Goal: Information Seeking & Learning: Learn about a topic

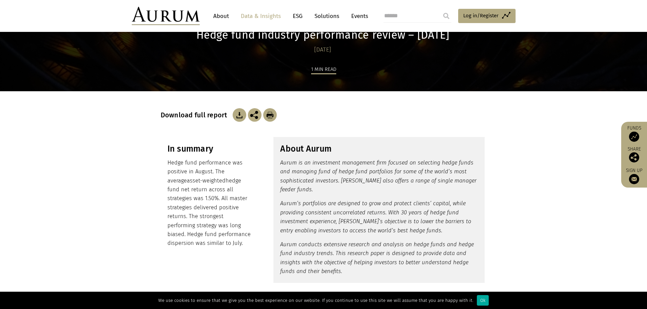
scroll to position [136, 0]
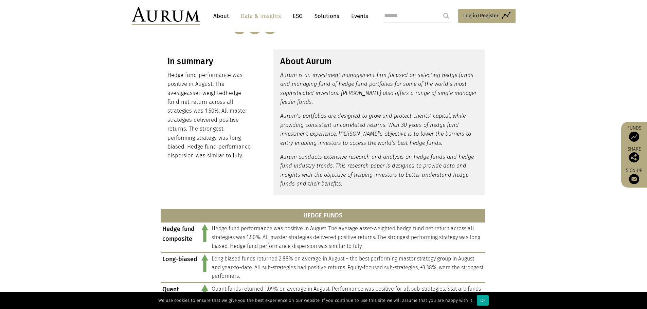
click at [183, 72] on p "Hedge fund performance was positive in August. The average asset-weighted hedge…" at bounding box center [209, 116] width 85 height 90
click at [240, 74] on p "Hedge fund performance was positive in August. The average asset-weighted hedge…" at bounding box center [209, 116] width 85 height 90
click at [181, 81] on p "Hedge fund performance was positive in August. The average asset-weighted hedge…" at bounding box center [209, 116] width 85 height 90
click at [178, 155] on p "Hedge fund performance was positive in August. The average asset-weighted hedge…" at bounding box center [209, 116] width 85 height 90
click at [291, 82] on em "Aurum is an investment management firm focused on selecting hedge funds and man…" at bounding box center [378, 88] width 196 height 33
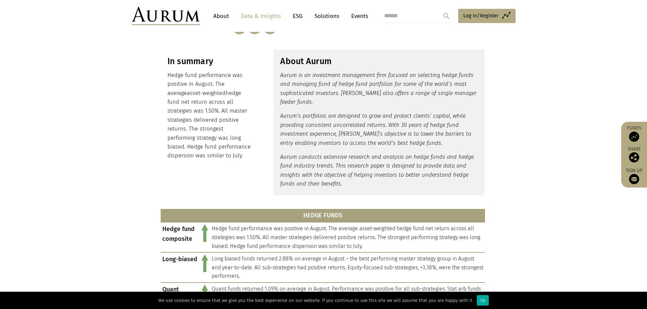
click at [308, 81] on em "Aurum is an investment management firm focused on selecting hedge funds and man…" at bounding box center [378, 88] width 196 height 33
click at [333, 85] on em "Aurum is an investment management firm focused on selecting hedge funds and man…" at bounding box center [378, 88] width 196 height 33
click at [353, 84] on em "Aurum is an investment management firm focused on selecting hedge funds and man…" at bounding box center [378, 88] width 196 height 33
click at [327, 83] on em "Aurum is an investment management firm focused on selecting hedge funds and man…" at bounding box center [378, 88] width 196 height 33
click at [344, 83] on em "Aurum is an investment management firm focused on selecting hedge funds and man…" at bounding box center [378, 88] width 196 height 33
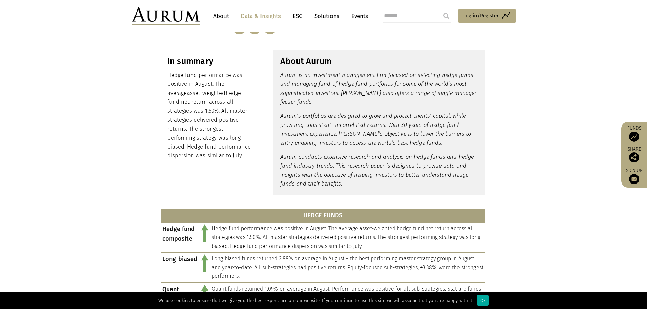
click at [344, 83] on em "Aurum is an investment management firm focused on selecting hedge funds and man…" at bounding box center [378, 88] width 196 height 33
click at [379, 83] on em "Aurum is an investment management firm focused on selecting hedge funds and man…" at bounding box center [378, 88] width 196 height 33
click at [452, 82] on em "Aurum is an investment management firm focused on selecting hedge funds and man…" at bounding box center [378, 88] width 196 height 33
click at [300, 92] on em "Aurum is an investment management firm focused on selecting hedge funds and man…" at bounding box center [378, 88] width 196 height 33
click at [353, 92] on em "Aurum is an investment management firm focused on selecting hedge funds and man…" at bounding box center [378, 88] width 196 height 33
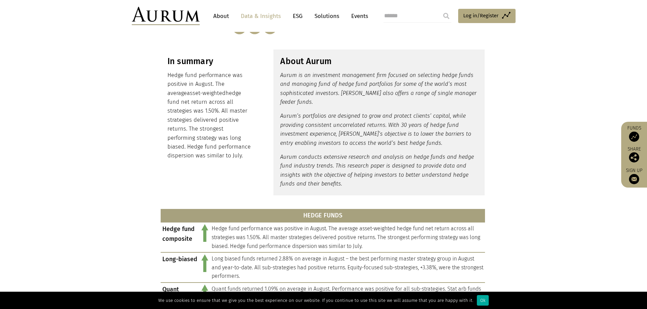
click at [442, 93] on em "Aurum is an investment management firm focused on selecting hedge funds and man…" at bounding box center [378, 88] width 196 height 33
click at [466, 92] on em "Aurum is an investment management firm focused on selecting hedge funds and man…" at bounding box center [378, 88] width 196 height 33
click at [287, 103] on em "Aurum is an investment management firm focused on selecting hedge funds and man…" at bounding box center [378, 88] width 196 height 33
click at [281, 104] on em "Aurum is an investment management firm focused on selecting hedge funds and man…" at bounding box center [378, 88] width 196 height 33
click at [284, 116] on em "Aurum’s portfolios are designed to grow and protect clients’ capital, while pro…" at bounding box center [375, 129] width 191 height 33
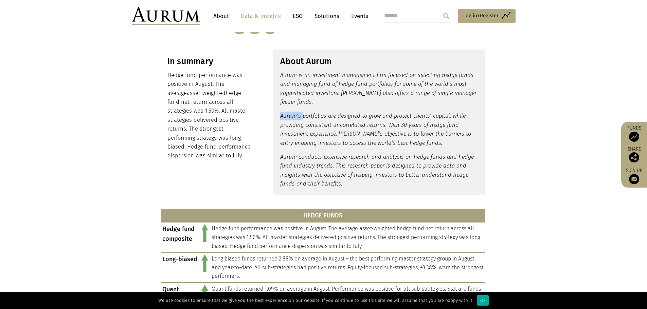
click at [284, 116] on em "Aurum’s portfolios are designed to grow and protect clients’ capital, while pro…" at bounding box center [375, 129] width 191 height 33
click at [343, 117] on em "Aurum’s portfolios are designed to grow and protect clients’ capital, while pro…" at bounding box center [375, 129] width 191 height 33
click at [305, 118] on em "Aurum’s portfolios are designed to grow and protect clients’ capital, while pro…" at bounding box center [375, 129] width 191 height 33
click at [363, 117] on em "Aurum’s portfolios are designed to grow and protect clients’ capital, while pro…" at bounding box center [375, 129] width 191 height 33
click at [439, 116] on em "Aurum’s portfolios are designed to grow and protect clients’ capital, while pro…" at bounding box center [375, 129] width 191 height 33
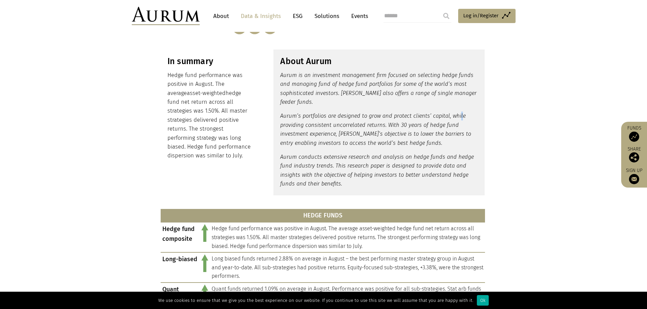
click at [461, 115] on em "Aurum’s portfolios are designed to grow and protect clients’ capital, while pro…" at bounding box center [375, 129] width 191 height 33
click at [357, 123] on em "Aurum’s portfolios are designed to grow and protect clients’ capital, while pro…" at bounding box center [375, 129] width 191 height 33
click at [301, 128] on em "Aurum’s portfolios are designed to grow and protect clients’ capital, while pro…" at bounding box center [375, 129] width 191 height 33
click at [289, 126] on em "Aurum’s portfolios are designed to grow and protect clients’ capital, while pro…" at bounding box center [375, 129] width 191 height 33
click at [383, 126] on em "Aurum’s portfolios are designed to grow and protect clients’ capital, while pro…" at bounding box center [375, 129] width 191 height 33
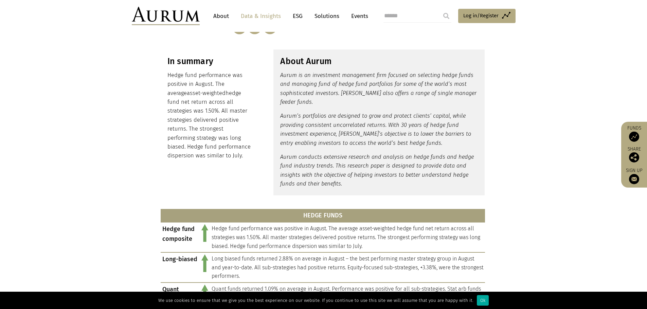
click at [412, 125] on em "Aurum’s portfolios are designed to grow and protect clients’ capital, while pro…" at bounding box center [375, 129] width 191 height 33
click at [456, 125] on p "Aurum’s portfolios are designed to grow and protect clients’ capital, while pro…" at bounding box center [379, 130] width 198 height 36
click at [292, 136] on em "Aurum’s portfolios are designed to grow and protect clients’ capital, while pro…" at bounding box center [375, 129] width 191 height 33
drag, startPoint x: 335, startPoint y: 134, endPoint x: 339, endPoint y: 133, distance: 4.1
click at [336, 134] on em "Aurum’s portfolios are designed to grow and protect clients’ capital, while pro…" at bounding box center [375, 129] width 191 height 33
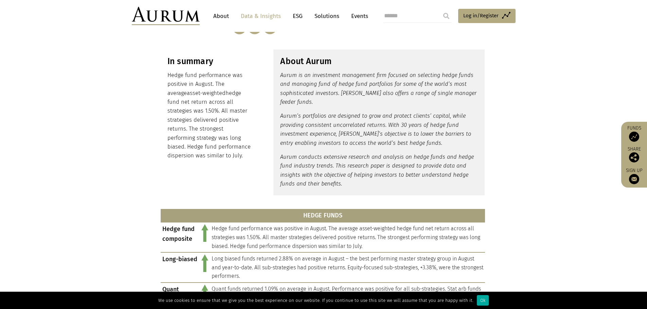
click at [363, 133] on em "Aurum’s portfolios are designed to grow and protect clients’ capital, while pro…" at bounding box center [375, 129] width 191 height 33
click at [393, 133] on em "Aurum’s portfolios are designed to grow and protect clients’ capital, while pro…" at bounding box center [375, 129] width 191 height 33
click at [394, 133] on em "Aurum’s portfolios are designed to grow and protect clients’ capital, while pro…" at bounding box center [375, 129] width 191 height 33
click at [417, 133] on em "Aurum’s portfolios are designed to grow and protect clients’ capital, while pro…" at bounding box center [375, 129] width 191 height 33
click at [436, 133] on em "Aurum’s portfolios are designed to grow and protect clients’ capital, while pro…" at bounding box center [375, 129] width 191 height 33
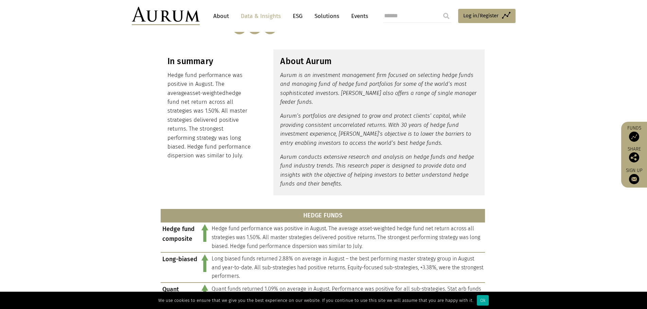
click at [289, 143] on em "Aurum’s portfolios are designed to grow and protect clients’ capital, while pro…" at bounding box center [375, 129] width 191 height 33
click at [332, 143] on em "Aurum’s portfolios are designed to grow and protect clients’ capital, while pro…" at bounding box center [375, 129] width 191 height 33
drag, startPoint x: 412, startPoint y: 142, endPoint x: 406, endPoint y: 143, distance: 5.5
click at [412, 142] on em "Aurum’s portfolios are designed to grow and protect clients’ capital, while pro…" at bounding box center [375, 129] width 191 height 33
click at [288, 160] on em "Aurum conducts extensive research and analysis on hedge funds and hedge fund in…" at bounding box center [377, 170] width 194 height 33
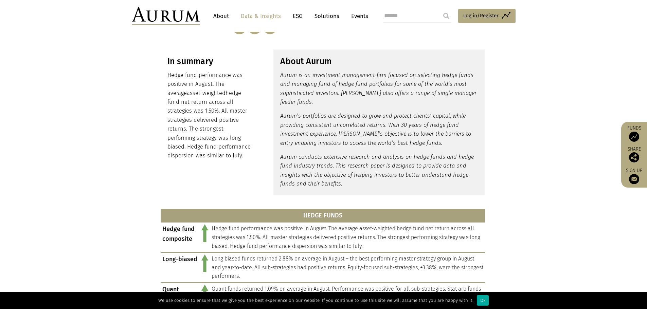
click at [409, 163] on em "Aurum conducts extensive research and analysis on hedge funds and hedge fund in…" at bounding box center [377, 170] width 194 height 33
click at [464, 162] on p "Aurum conducts extensive research and analysis on hedge funds and hedge fund in…" at bounding box center [379, 171] width 198 height 36
click at [275, 171] on div "About Aurum Aurum is an investment management firm focused on selecting hedge f…" at bounding box center [378, 123] width 211 height 146
click at [311, 168] on em "Aurum conducts extensive research and analysis on hedge funds and hedge fund in…" at bounding box center [377, 170] width 194 height 33
click at [335, 168] on em "Aurum conducts extensive research and analysis on hedge funds and hedge fund in…" at bounding box center [377, 170] width 194 height 33
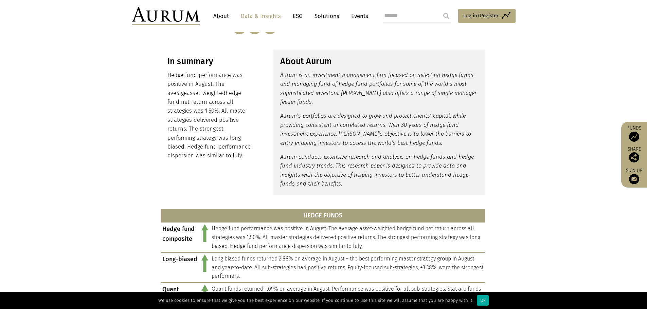
click at [452, 166] on em "Aurum conducts extensive research and analysis on hedge funds and hedge fund in…" at bounding box center [377, 170] width 194 height 33
click at [279, 177] on div "About Aurum Aurum is an investment management firm focused on selecting hedge f…" at bounding box center [378, 123] width 211 height 146
click at [365, 178] on em "Aurum conducts extensive research and analysis on hedge funds and hedge fund in…" at bounding box center [377, 170] width 194 height 33
click at [453, 173] on em "Aurum conducts extensive research and analysis on hedge funds and hedge fund in…" at bounding box center [377, 170] width 194 height 33
drag, startPoint x: 304, startPoint y: 188, endPoint x: 337, endPoint y: 185, distance: 33.4
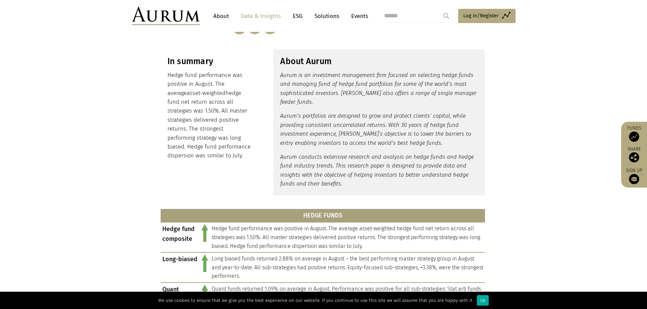
click at [304, 188] on p "Aurum conducts extensive research and analysis on hedge funds and hedge fund in…" at bounding box center [379, 171] width 198 height 36
click at [342, 185] on p "Aurum conducts extensive research and analysis on hedge funds and hedge fund in…" at bounding box center [379, 171] width 198 height 36
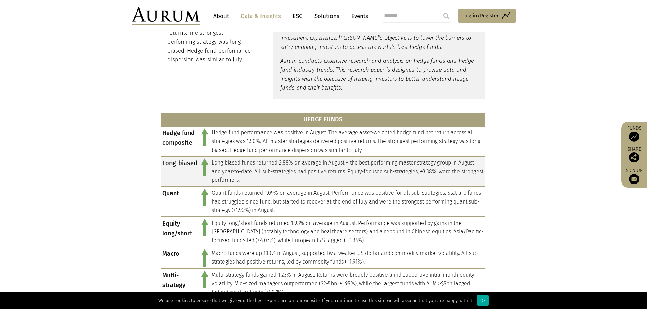
scroll to position [272, 0]
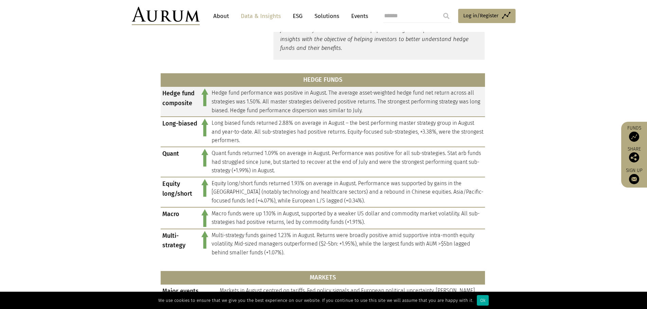
click at [218, 94] on td "Hedge fund performance was positive in August. The average asset-weighted hedge…" at bounding box center [347, 102] width 275 height 30
click at [274, 94] on td "Hedge fund performance was positive in August. The average asset-weighted hedge…" at bounding box center [347, 102] width 275 height 30
click at [222, 106] on td "Hedge fund performance was positive in August. The average asset-weighted hedge…" at bounding box center [347, 102] width 275 height 30
click at [277, 104] on td "Hedge fund performance was positive in August. The average asset-weighted hedge…" at bounding box center [347, 102] width 275 height 30
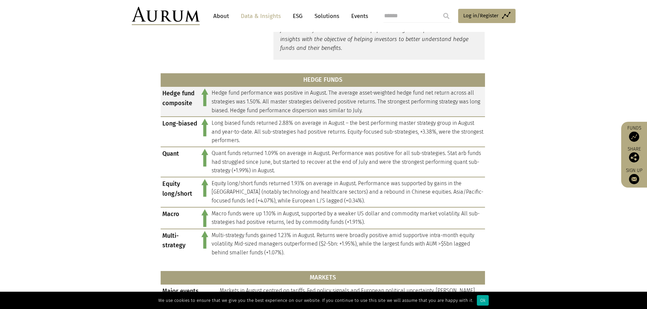
click at [325, 102] on td "Hedge fund performance was positive in August. The average asset-weighted hedge…" at bounding box center [347, 102] width 275 height 30
click at [375, 102] on td "Hedge fund performance was positive in August. The average asset-weighted hedge…" at bounding box center [347, 102] width 275 height 30
click at [465, 105] on td "Hedge fund performance was positive in August. The average asset-weighted hedge…" at bounding box center [347, 102] width 275 height 30
click at [227, 112] on td "Hedge fund performance was positive in August. The average asset-weighted hedge…" at bounding box center [347, 102] width 275 height 30
drag, startPoint x: 266, startPoint y: 113, endPoint x: 301, endPoint y: 113, distance: 35.3
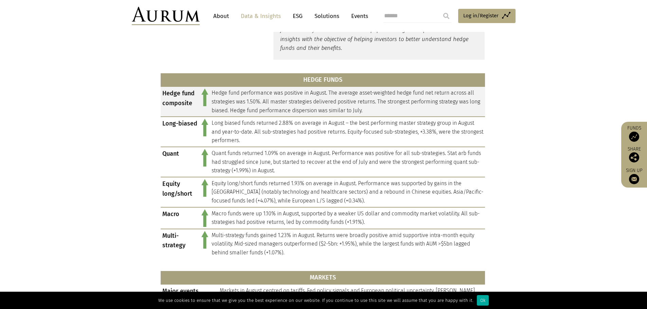
click at [267, 113] on td "Hedge fund performance was positive in August. The average asset-weighted hedge…" at bounding box center [347, 102] width 275 height 30
click at [353, 112] on td "Hedge fund performance was positive in August. The average asset-weighted hedge…" at bounding box center [347, 102] width 275 height 30
click at [356, 111] on td "Hedge fund performance was positive in August. The average asset-weighted hedge…" at bounding box center [347, 102] width 275 height 30
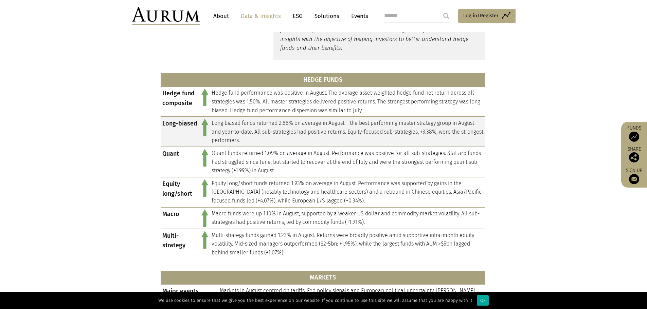
click at [224, 125] on td "Long biased funds returned 2.88% on average in August – the best performing mas…" at bounding box center [347, 132] width 275 height 30
click at [280, 124] on td "Long biased funds returned 2.88% on average in August – the best performing mas…" at bounding box center [347, 132] width 275 height 30
click at [300, 124] on td "Long biased funds returned 2.88% on average in August – the best performing mas…" at bounding box center [347, 132] width 275 height 30
click at [371, 122] on td "Long biased funds returned 2.88% on average in August – the best performing mas…" at bounding box center [347, 132] width 275 height 30
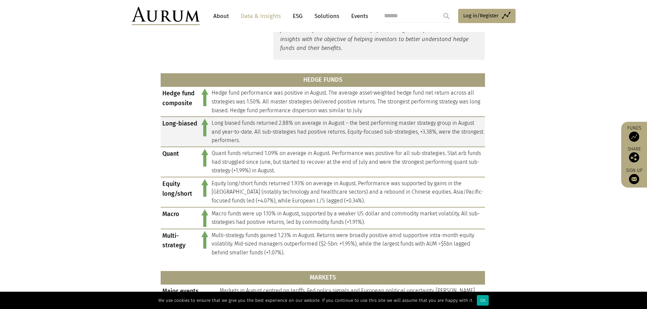
click at [256, 132] on td "Long biased funds returned 2.88% on average in August – the best performing mas…" at bounding box center [347, 132] width 275 height 30
click at [286, 131] on td "Long biased funds returned 2.88% on average in August – the best performing mas…" at bounding box center [347, 132] width 275 height 30
click at [424, 131] on td "Long biased funds returned 2.88% on average in August – the best performing mas…" at bounding box center [347, 132] width 275 height 30
click at [215, 139] on td "Long biased funds returned 2.88% on average in August – the best performing mas…" at bounding box center [347, 132] width 275 height 30
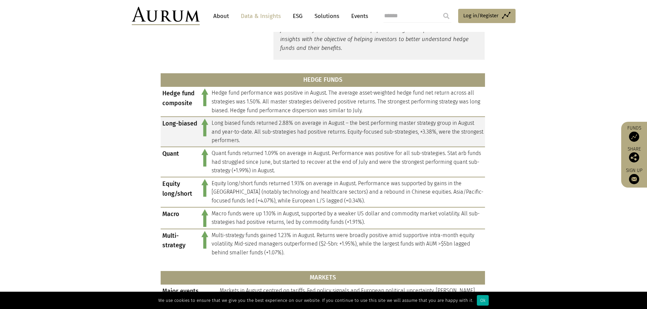
click at [255, 141] on td "Long biased funds returned 2.88% on average in August – the best performing mas…" at bounding box center [347, 132] width 275 height 30
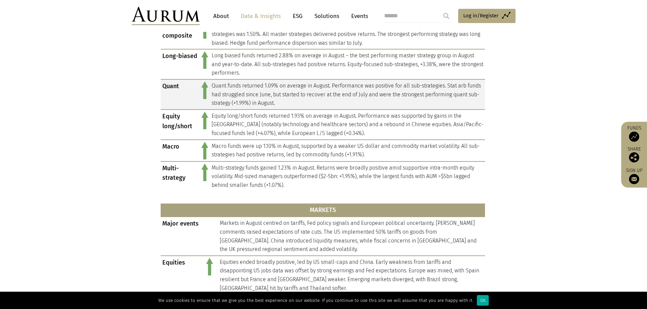
scroll to position [374, 0]
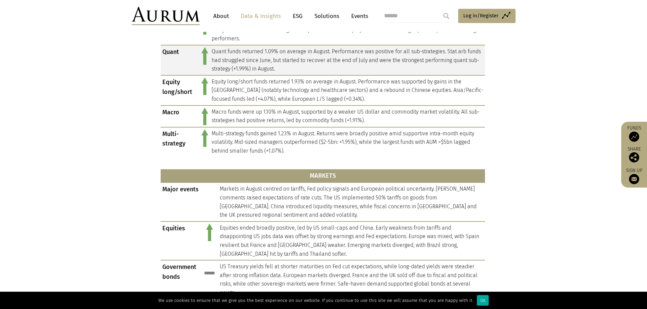
click at [215, 53] on td "Quant funds returned 1.09% on average in August. Performance was positive for a…" at bounding box center [347, 60] width 275 height 30
click at [250, 54] on td "Quant funds returned 1.09% on average in August. Performance was positive for a…" at bounding box center [347, 60] width 275 height 30
click at [247, 55] on td "Quant funds returned 1.09% on average in August. Performance was positive for a…" at bounding box center [347, 60] width 275 height 30
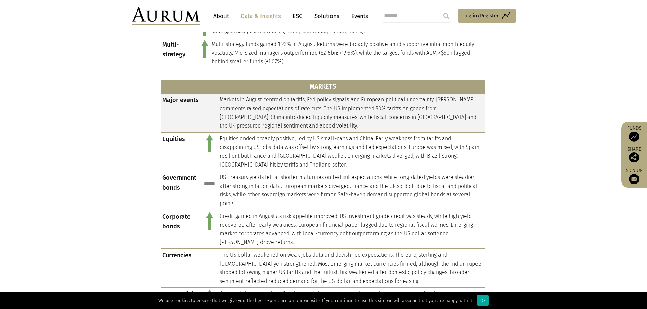
scroll to position [475, 0]
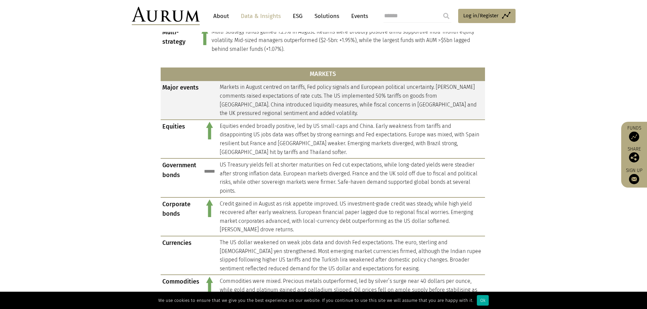
click at [238, 93] on td "Markets in August centred on tariffs, Fed policy signals and European political…" at bounding box center [351, 100] width 267 height 39
click at [300, 90] on td "Markets in August centred on tariffs, Fed policy signals and European political…" at bounding box center [351, 100] width 267 height 39
drag, startPoint x: 319, startPoint y: 88, endPoint x: 322, endPoint y: 87, distance: 3.5
click at [319, 88] on td "Markets in August centred on tariffs, Fed policy signals and European political…" at bounding box center [351, 100] width 267 height 39
click at [338, 87] on td "Markets in August centred on tariffs, Fed policy signals and European political…" at bounding box center [351, 100] width 267 height 39
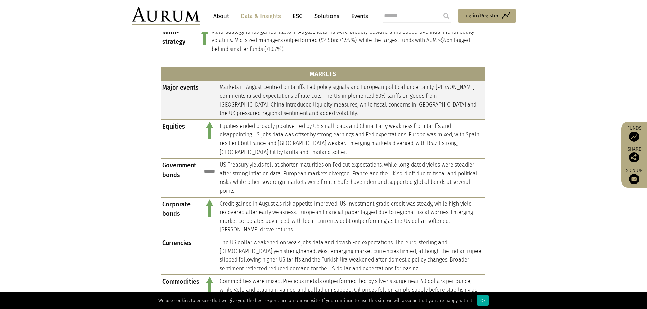
click at [384, 87] on td "Markets in August centred on tariffs, Fed policy signals and European political…" at bounding box center [351, 100] width 267 height 39
click at [463, 85] on td "Markets in August centred on tariffs, Fed policy signals and European political…" at bounding box center [351, 100] width 267 height 39
click at [222, 96] on td "Markets in August centred on tariffs, Fed policy signals and European political…" at bounding box center [351, 100] width 267 height 39
click at [306, 96] on td "Markets in August centred on tariffs, Fed policy signals and European political…" at bounding box center [351, 100] width 267 height 39
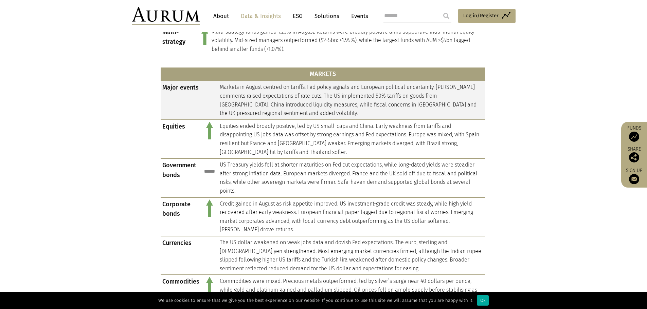
click at [272, 97] on td "Markets in August centred on tariffs, Fed policy signals and European political…" at bounding box center [351, 100] width 267 height 39
click at [411, 105] on td "Markets in August centred on tariffs, Fed policy signals and European political…" at bounding box center [351, 100] width 267 height 39
click at [443, 105] on td "Markets in August centred on tariffs, Fed policy signals and European political…" at bounding box center [351, 100] width 267 height 39
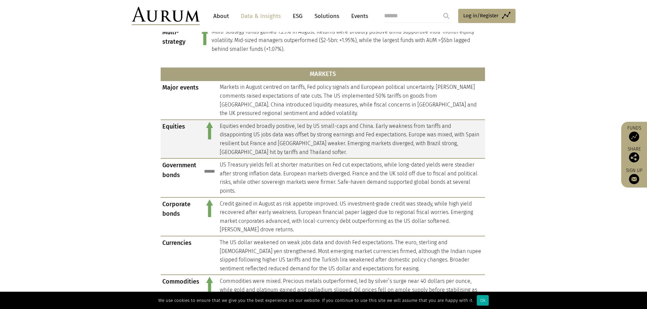
click at [214, 129] on td at bounding box center [209, 139] width 17 height 39
click at [238, 127] on td "Equities ended broadly positive, led by US small-caps and China. Early weakness…" at bounding box center [351, 139] width 267 height 39
drag, startPoint x: 238, startPoint y: 127, endPoint x: 259, endPoint y: 127, distance: 20.4
click at [239, 127] on td "Equities ended broadly positive, led by US small-caps and China. Early weakness…" at bounding box center [351, 139] width 267 height 39
click at [285, 127] on td "Equities ended broadly positive, led by US small-caps and China. Early weakness…" at bounding box center [351, 139] width 267 height 39
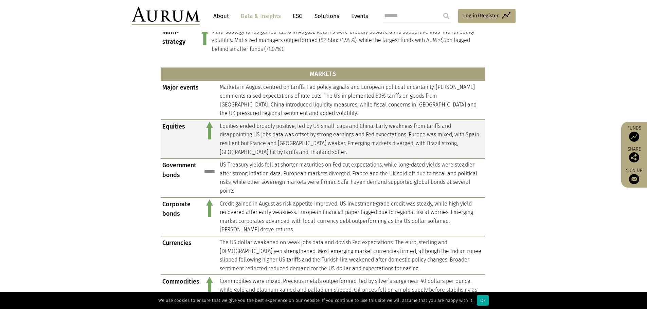
click at [223, 128] on td "Equities ended broadly positive, led by US small-caps and China. Early weakness…" at bounding box center [351, 139] width 267 height 39
click at [259, 128] on td "Equities ended broadly positive, led by US small-caps and China. Early weakness…" at bounding box center [351, 139] width 267 height 39
click at [314, 127] on td "Equities ended broadly positive, led by US small-caps and China. Early weakness…" at bounding box center [351, 139] width 267 height 39
click at [375, 127] on td "Equities ended broadly positive, led by US small-caps and China. Early weakness…" at bounding box center [351, 139] width 267 height 39
click at [359, 127] on td "Equities ended broadly positive, led by US small-caps and China. Early weakness…" at bounding box center [351, 139] width 267 height 39
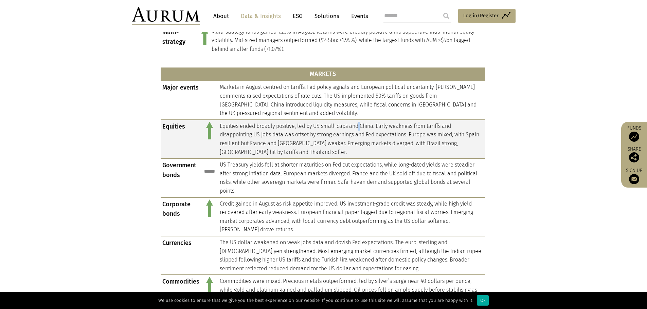
click at [359, 127] on td "Equities ended broadly positive, led by US small-caps and China. Early weakness…" at bounding box center [351, 139] width 267 height 39
click at [400, 128] on td "Equities ended broadly positive, led by US small-caps and China. Early weakness…" at bounding box center [351, 139] width 267 height 39
click at [454, 127] on td "Equities ended broadly positive, led by US small-caps and China. Early weakness…" at bounding box center [351, 139] width 267 height 39
drag, startPoint x: 222, startPoint y: 137, endPoint x: 233, endPoint y: 136, distance: 10.9
click at [222, 136] on td "Equities ended broadly positive, led by US small-caps and China. Early weakness…" at bounding box center [351, 139] width 267 height 39
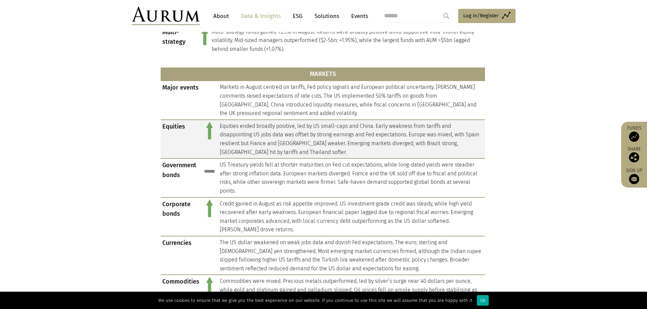
click at [263, 135] on td "Equities ended broadly positive, led by US small-caps and China. Early weakness…" at bounding box center [351, 139] width 267 height 39
click at [326, 134] on td "Equities ended broadly positive, led by US small-caps and China. Early weakness…" at bounding box center [351, 139] width 267 height 39
click at [369, 134] on td "Equities ended broadly positive, led by US small-caps and China. Early weakness…" at bounding box center [351, 139] width 267 height 39
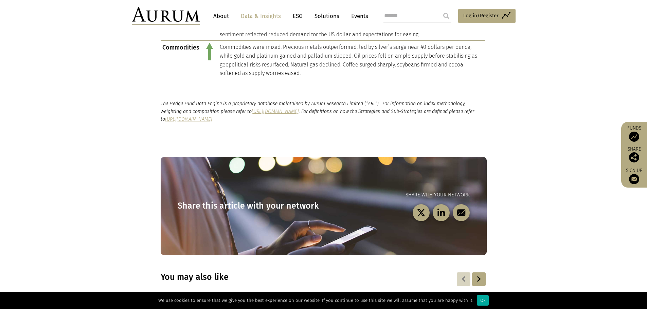
scroll to position [713, 0]
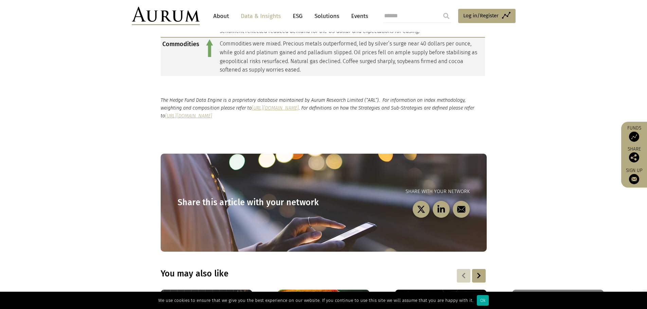
click at [226, 48] on td "Commodities were mixed. Precious metals outperformed, led by silver’s surge nea…" at bounding box center [351, 56] width 267 height 38
click at [300, 48] on td "Commodities were mixed. Precious metals outperformed, led by silver’s surge nea…" at bounding box center [351, 56] width 267 height 38
click at [354, 46] on td "Commodities were mixed. Precious metals outperformed, led by silver’s surge nea…" at bounding box center [351, 56] width 267 height 38
click at [353, 46] on td "Commodities were mixed. Precious metals outperformed, led by silver’s surge nea…" at bounding box center [351, 56] width 267 height 38
click at [391, 44] on td "Commodities were mixed. Precious metals outperformed, led by silver’s surge nea…" at bounding box center [351, 56] width 267 height 38
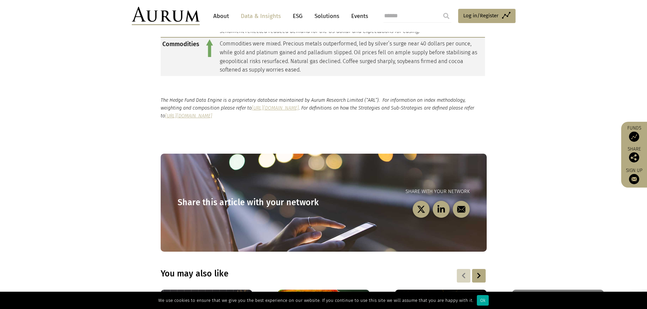
click at [424, 44] on td "Commodities were mixed. Precious metals outperformed, led by silver’s surge nea…" at bounding box center [351, 56] width 267 height 38
click at [425, 44] on td "Commodities were mixed. Precious metals outperformed, led by silver’s surge nea…" at bounding box center [351, 56] width 267 height 38
click at [453, 43] on td "Commodities were mixed. Precious metals outperformed, led by silver’s surge nea…" at bounding box center [351, 56] width 267 height 38
click at [218, 51] on td "Commodities were mixed. Precious metals outperformed, led by silver’s surge nea…" at bounding box center [351, 56] width 267 height 38
drag, startPoint x: 274, startPoint y: 54, endPoint x: 288, endPoint y: 52, distance: 14.3
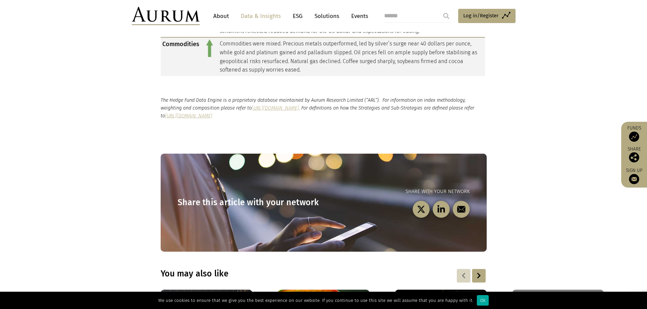
click at [275, 54] on td "Commodities were mixed. Precious metals outperformed, led by silver’s surge nea…" at bounding box center [351, 56] width 267 height 38
click at [322, 52] on td "Commodities were mixed. Precious metals outperformed, led by silver’s surge nea…" at bounding box center [351, 56] width 267 height 38
click at [352, 51] on td "Commodities were mixed. Precious metals outperformed, led by silver’s surge nea…" at bounding box center [351, 56] width 267 height 38
click at [384, 51] on td "Commodities were mixed. Precious metals outperformed, led by silver’s surge nea…" at bounding box center [351, 56] width 267 height 38
click at [445, 55] on td "Commodities were mixed. Precious metals outperformed, led by silver’s surge nea…" at bounding box center [351, 56] width 267 height 38
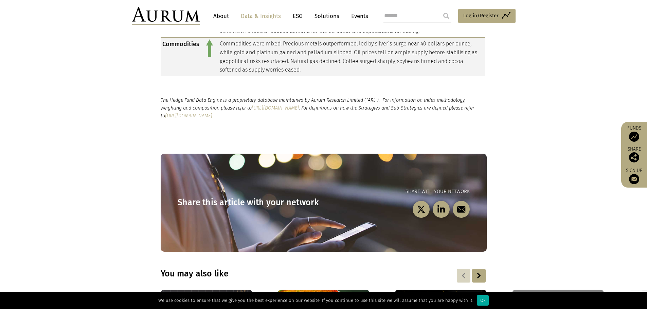
click at [471, 53] on td "Commodities were mixed. Precious metals outperformed, led by silver’s surge nea…" at bounding box center [351, 56] width 267 height 38
click at [227, 62] on td "Commodities were mixed. Precious metals outperformed, led by silver’s surge nea…" at bounding box center [351, 56] width 267 height 38
click at [281, 61] on td "Commodities were mixed. Precious metals outperformed, led by silver’s surge nea…" at bounding box center [351, 56] width 267 height 38
click at [311, 60] on td "Commodities were mixed. Precious metals outperformed, led by silver’s surge nea…" at bounding box center [351, 56] width 267 height 38
click at [344, 60] on td "Commodities were mixed. Precious metals outperformed, led by silver’s surge nea…" at bounding box center [351, 56] width 267 height 38
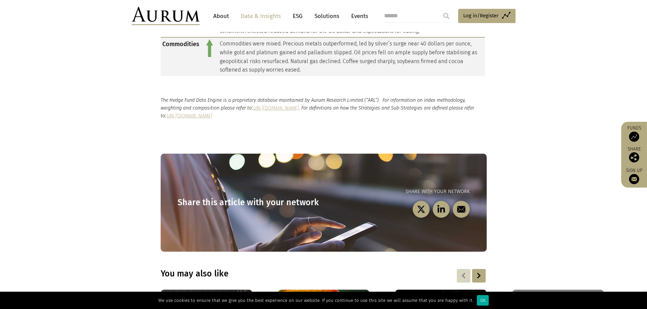
click at [357, 61] on td "Commodities were mixed. Precious metals outperformed, led by silver’s surge nea…" at bounding box center [351, 56] width 267 height 38
click at [454, 60] on td "Commodities were mixed. Precious metals outperformed, led by silver’s surge nea…" at bounding box center [351, 56] width 267 height 38
click at [427, 61] on td "Commodities were mixed. Precious metals outperformed, led by silver’s surge nea…" at bounding box center [351, 56] width 267 height 38
click at [220, 73] on td "Commodities were mixed. Precious metals outperformed, led by silver’s surge nea…" at bounding box center [351, 56] width 267 height 38
drag, startPoint x: 273, startPoint y: 71, endPoint x: 305, endPoint y: 70, distance: 32.0
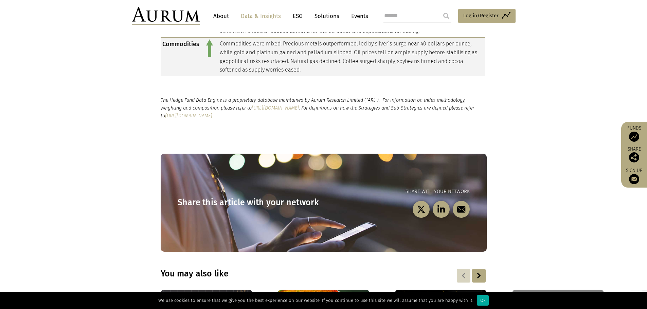
click at [273, 71] on td "Commodities were mixed. Precious metals outperformed, led by silver’s surge nea…" at bounding box center [351, 56] width 267 height 38
click at [311, 70] on td "Commodities were mixed. Precious metals outperformed, led by silver’s surge nea…" at bounding box center [351, 56] width 267 height 38
